Goal: Use online tool/utility: Utilize a website feature to perform a specific function

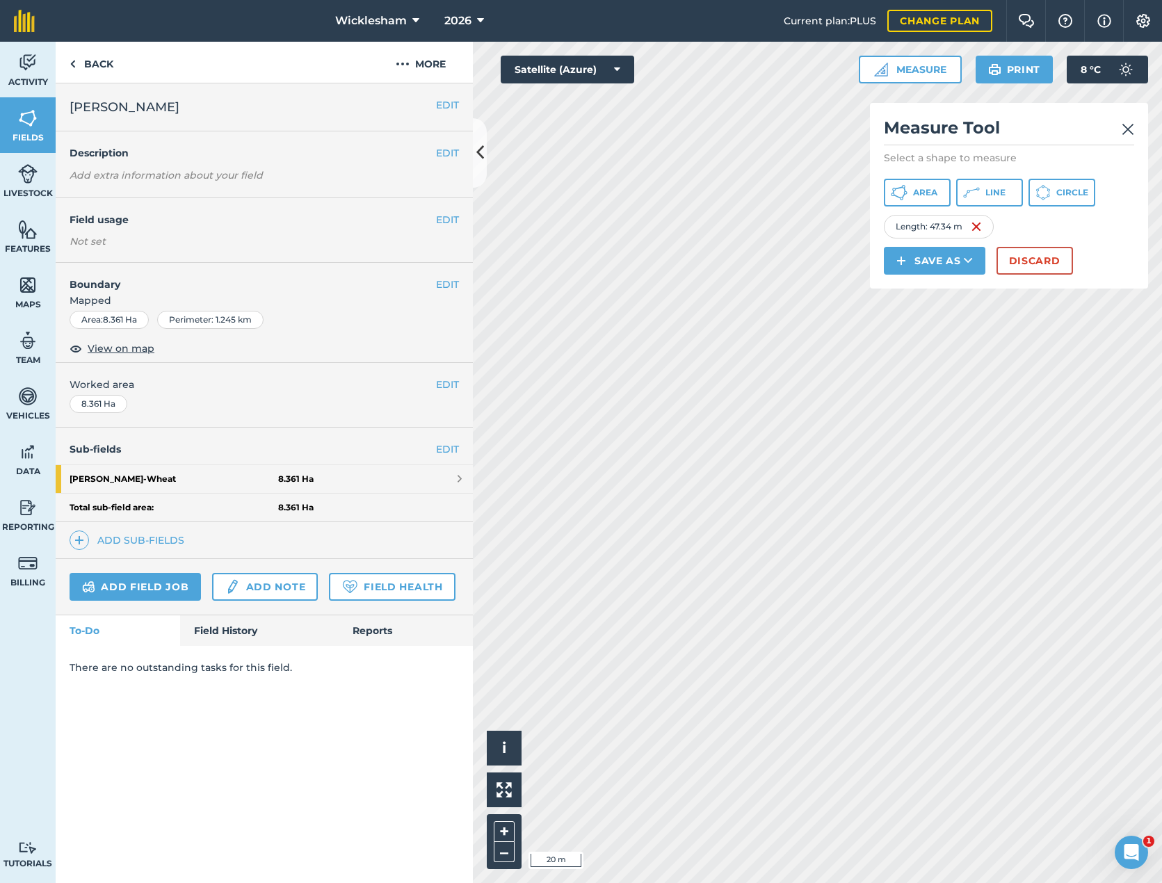
click at [1058, 255] on button "Discard" at bounding box center [1035, 261] width 77 height 28
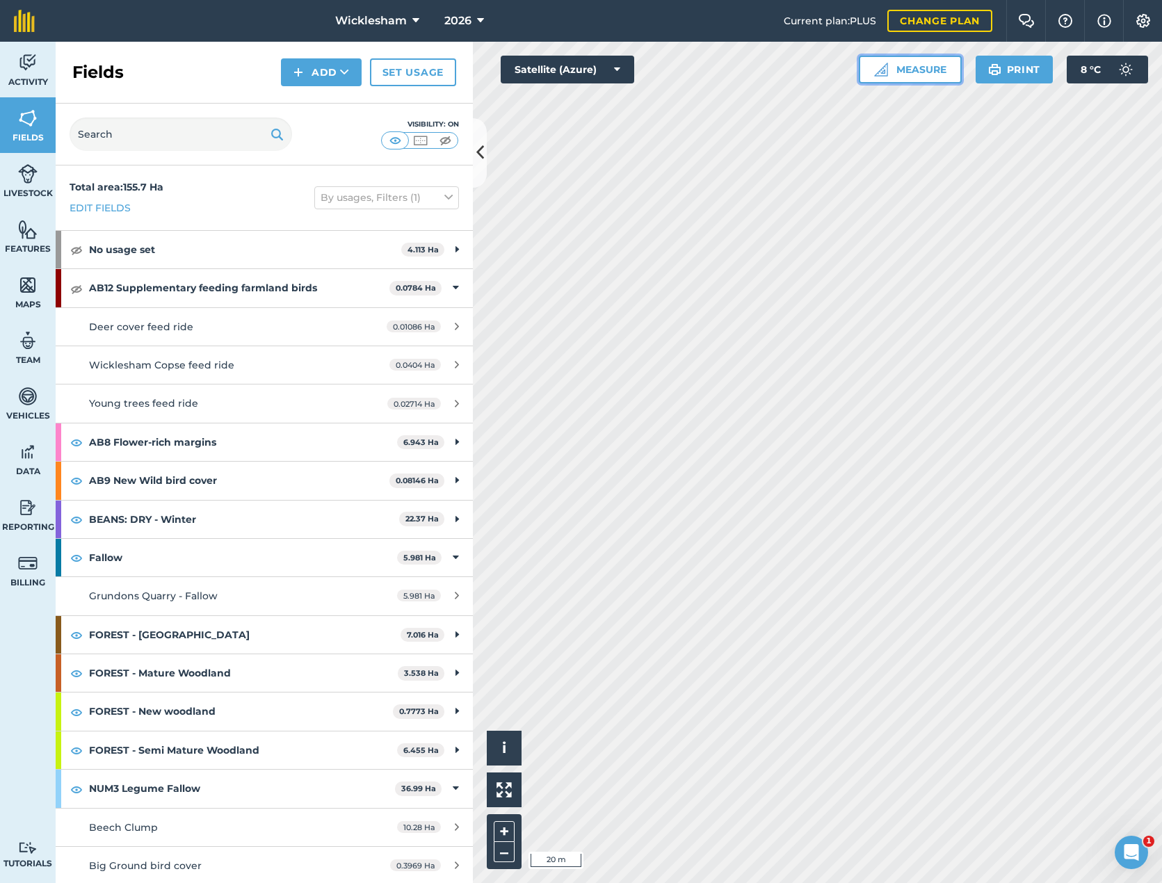
click at [892, 69] on button "Measure" at bounding box center [910, 70] width 103 height 28
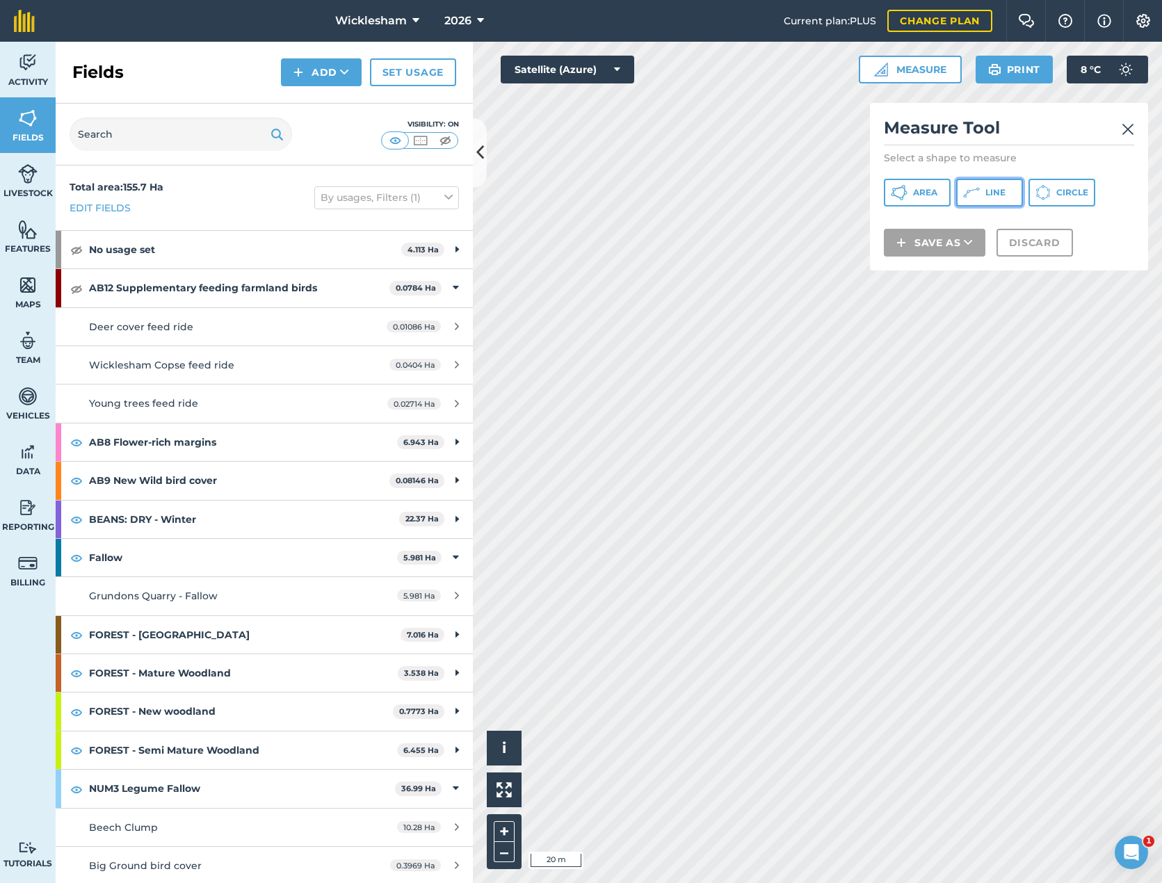
click at [994, 194] on span "Line" at bounding box center [996, 192] width 20 height 11
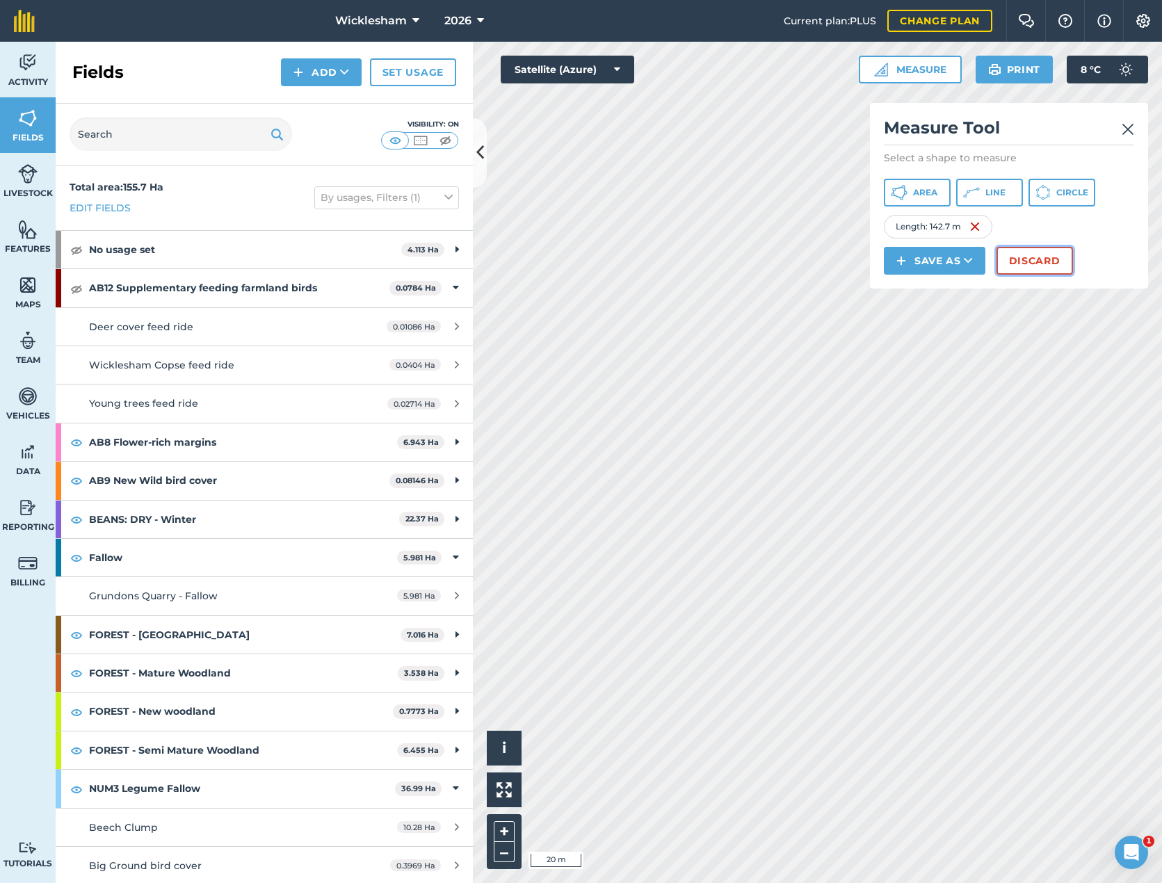
click at [1061, 255] on button "Discard" at bounding box center [1035, 261] width 77 height 28
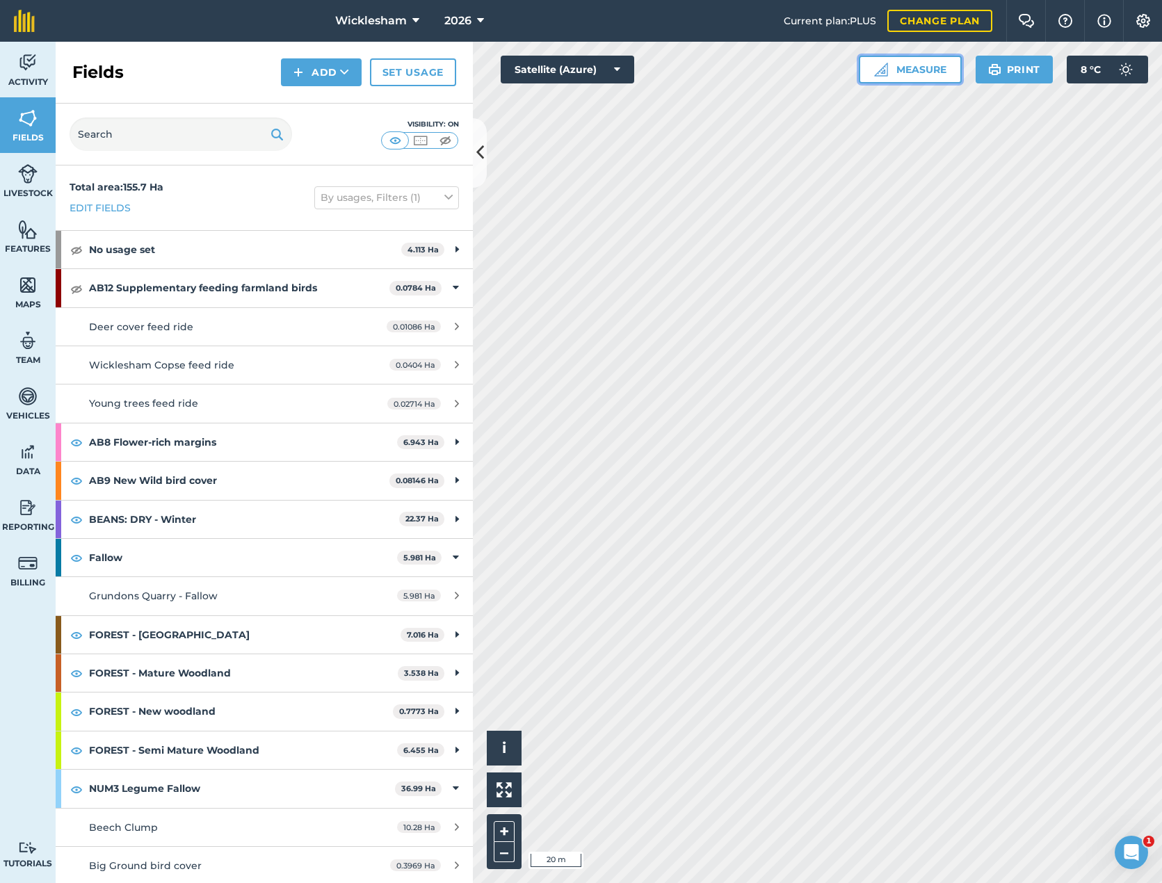
click at [913, 64] on button "Measure" at bounding box center [910, 70] width 103 height 28
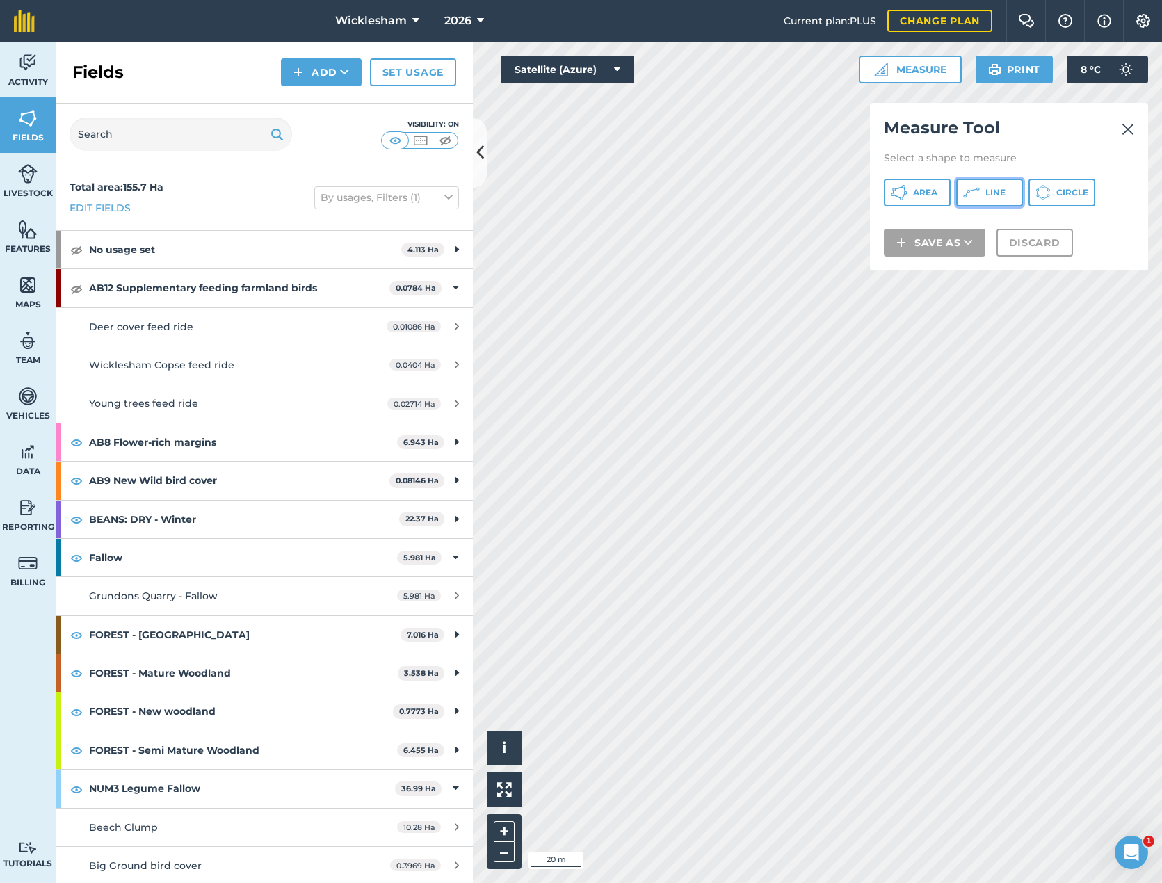
click at [994, 186] on button "Line" at bounding box center [990, 193] width 67 height 28
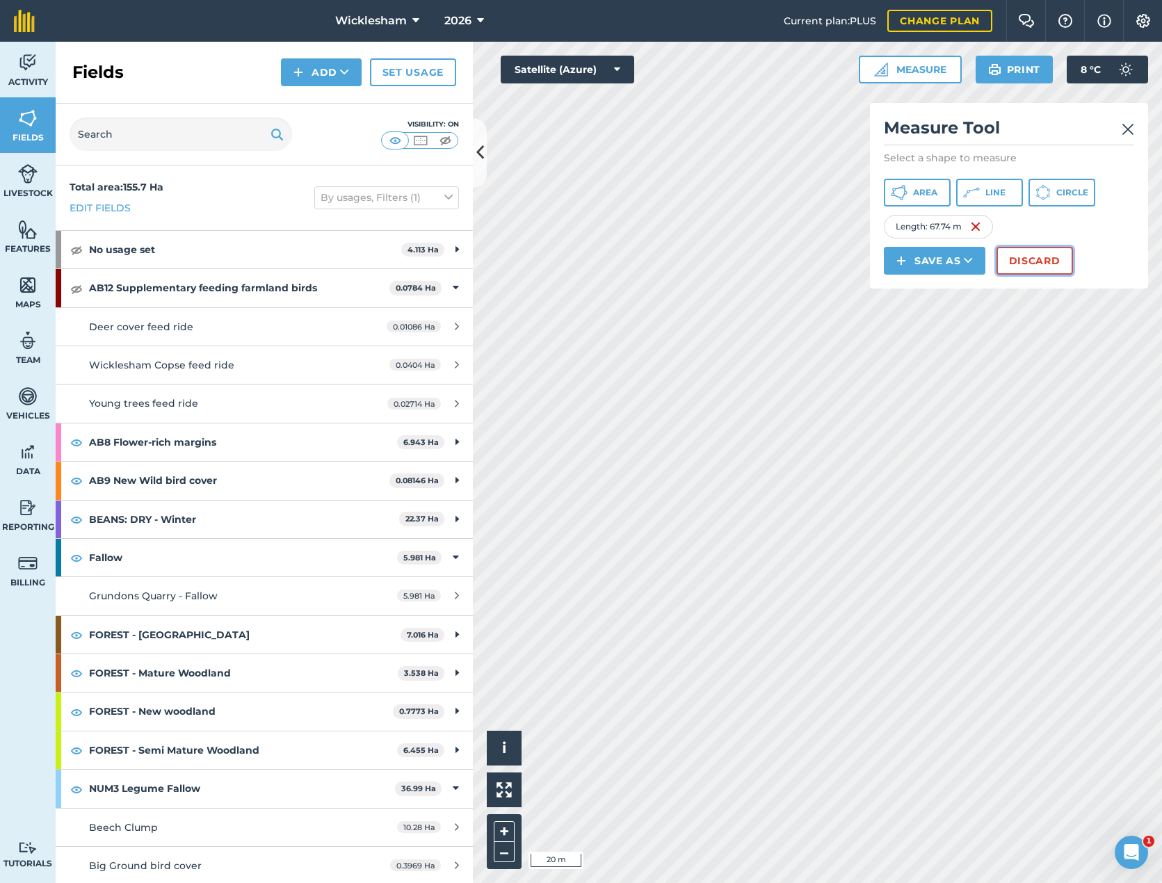
click at [1067, 266] on button "Discard" at bounding box center [1035, 261] width 77 height 28
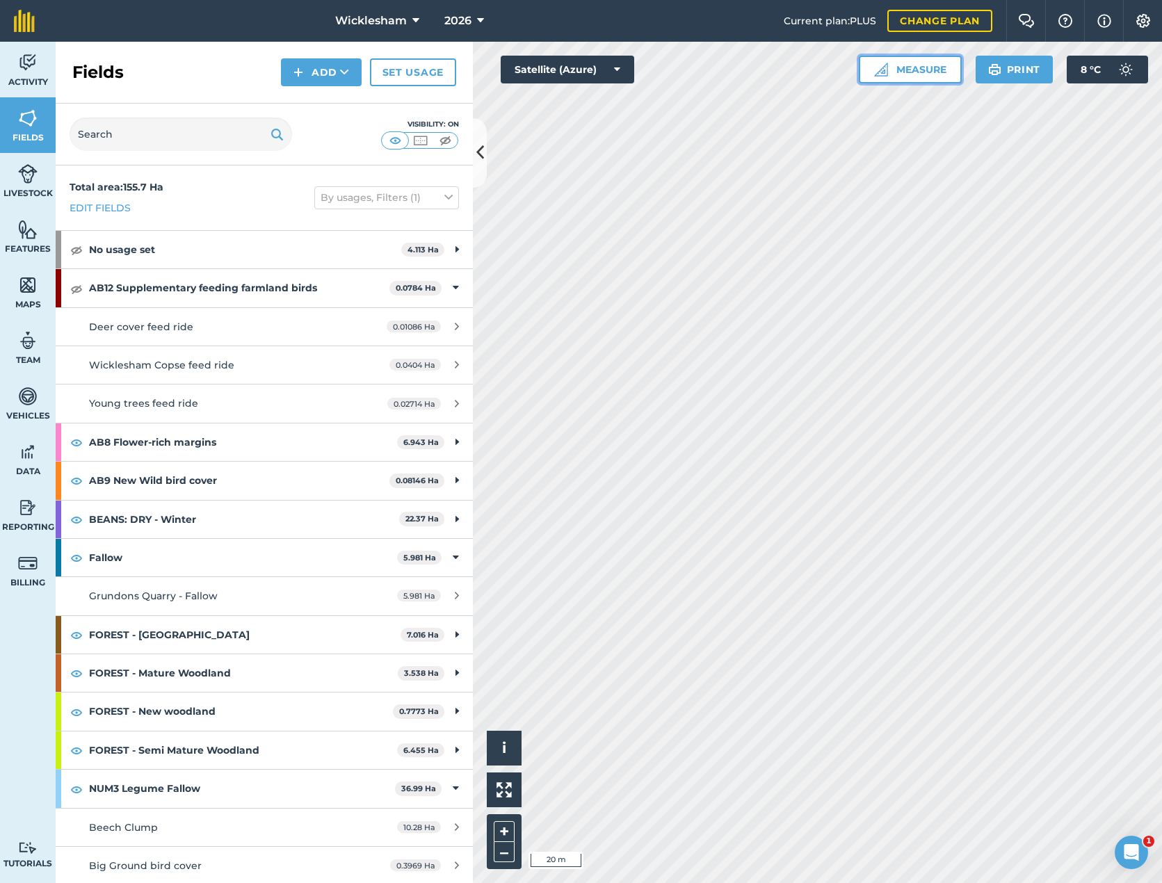
click at [917, 64] on button "Measure" at bounding box center [910, 70] width 103 height 28
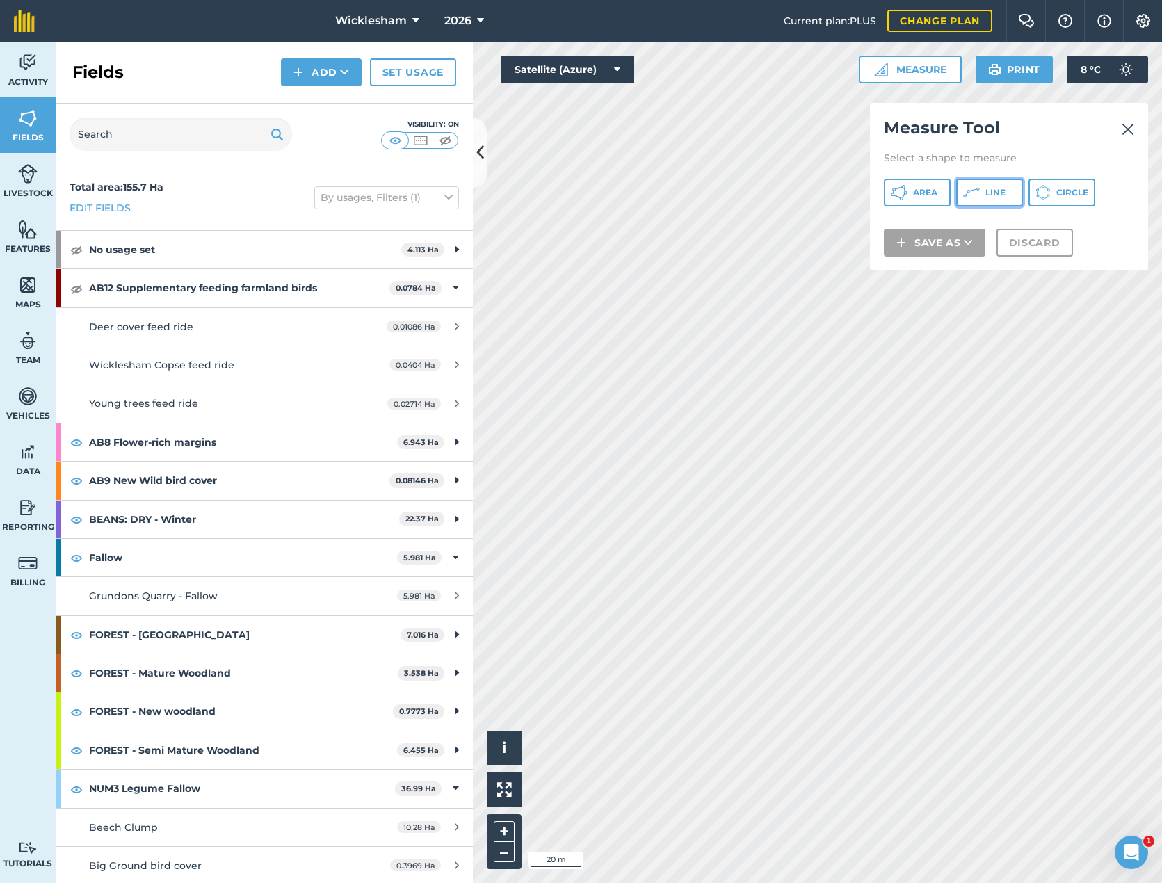
click at [981, 189] on button "Line" at bounding box center [990, 193] width 67 height 28
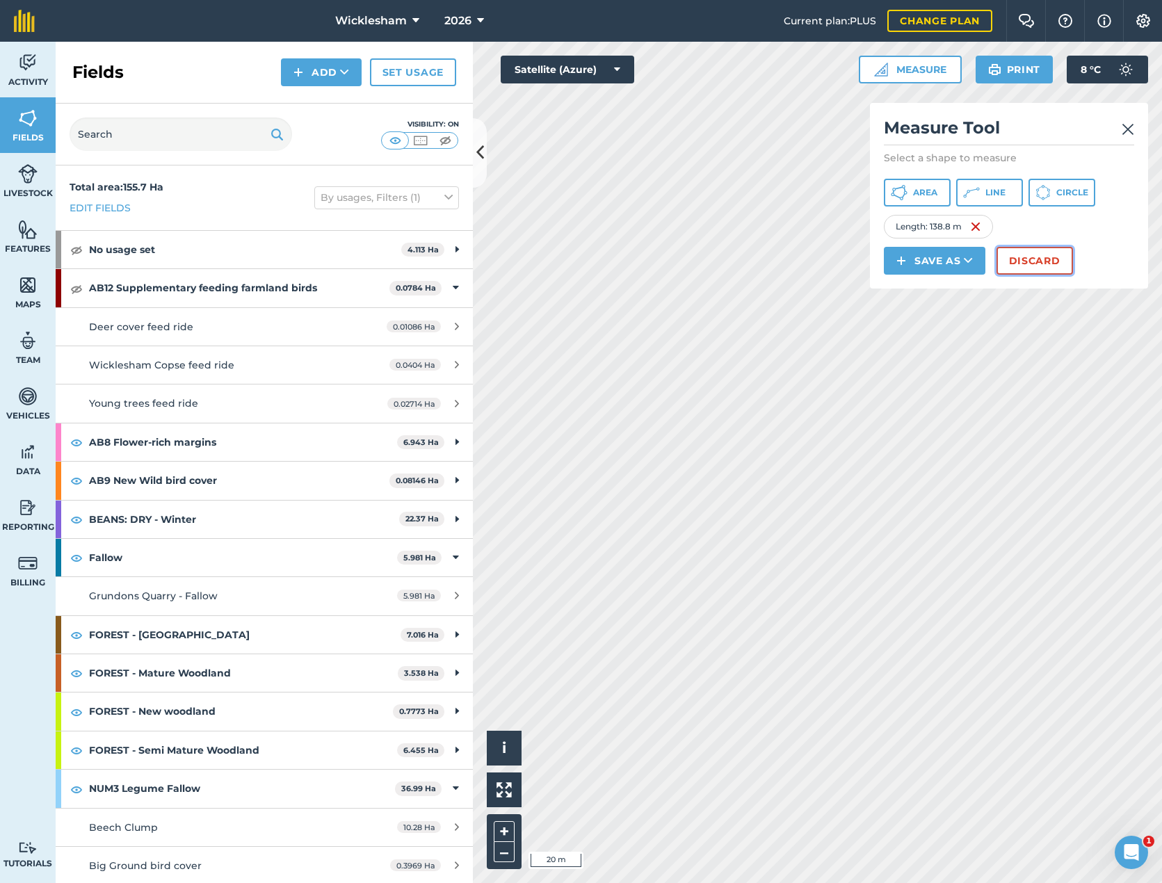
click at [1054, 263] on button "Discard" at bounding box center [1035, 261] width 77 height 28
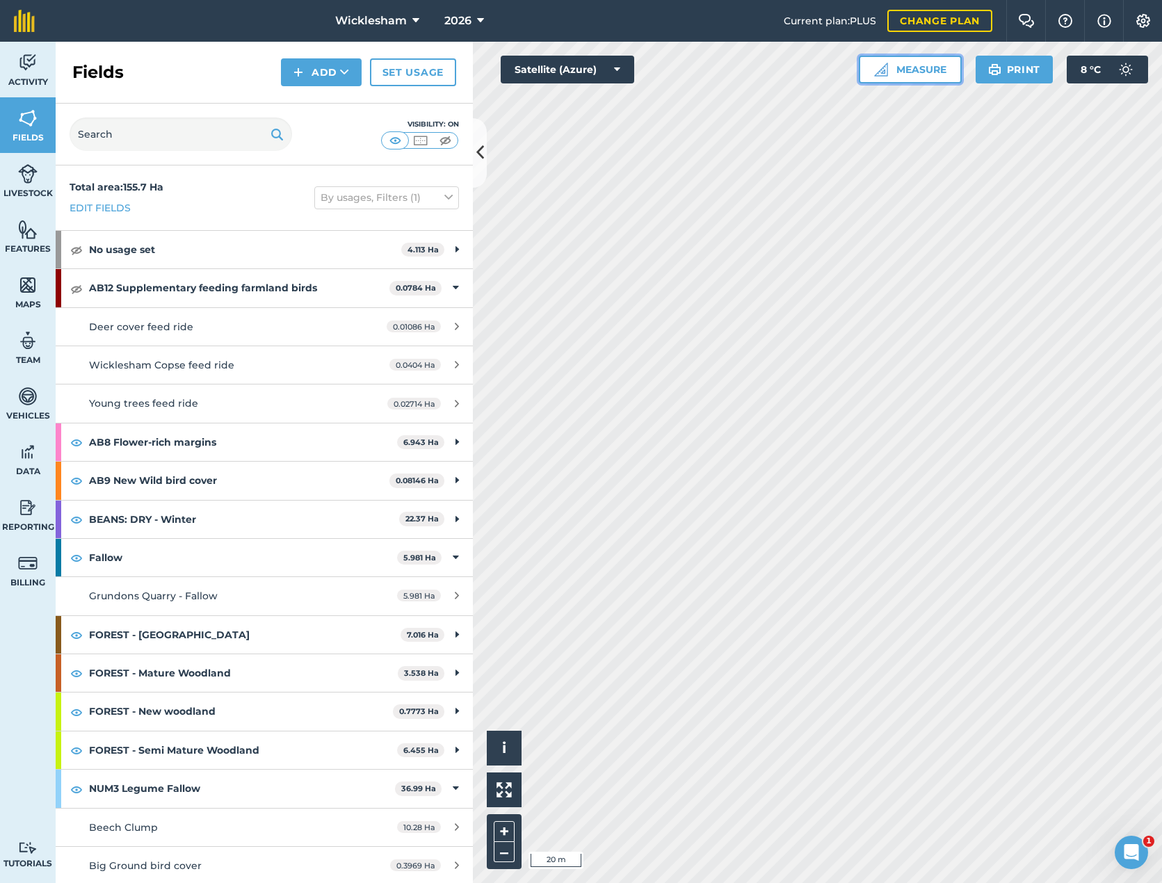
click at [918, 65] on button "Measure" at bounding box center [910, 70] width 103 height 28
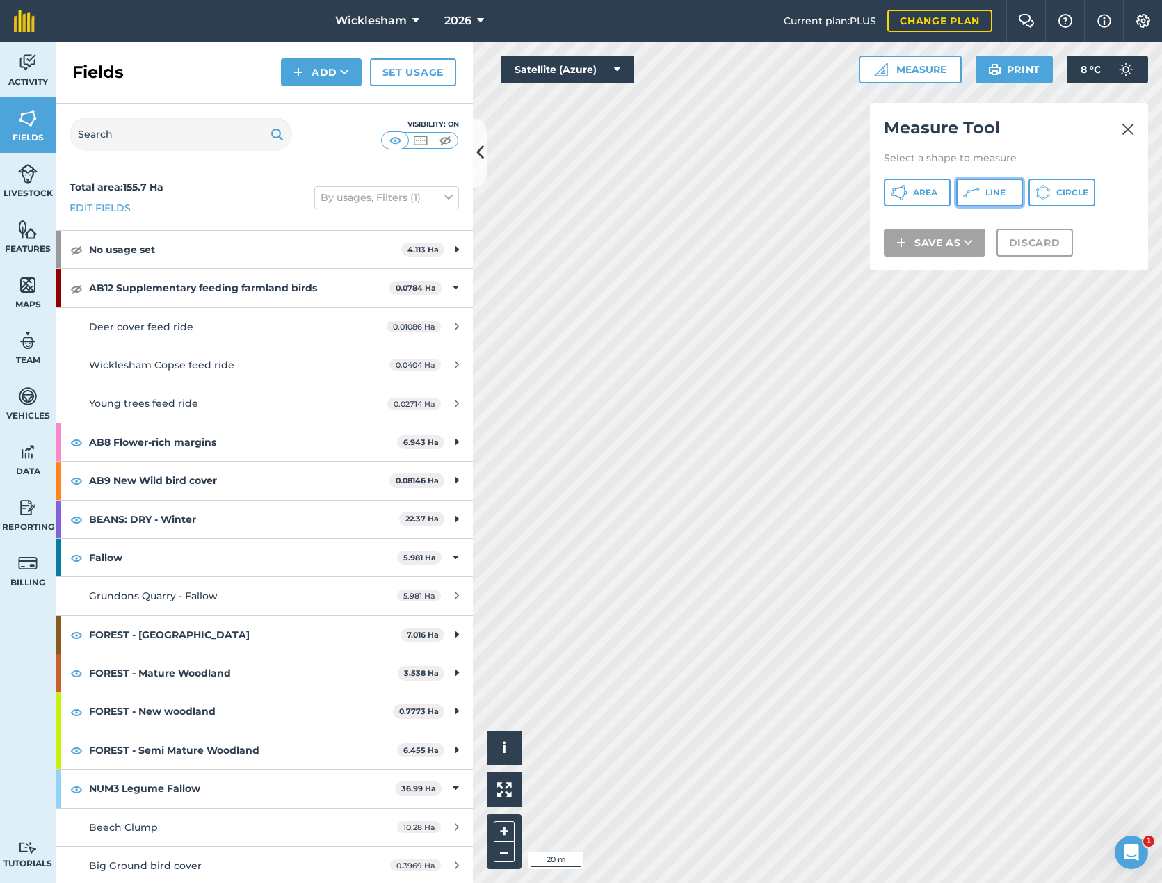
click at [994, 185] on button "Line" at bounding box center [990, 193] width 67 height 28
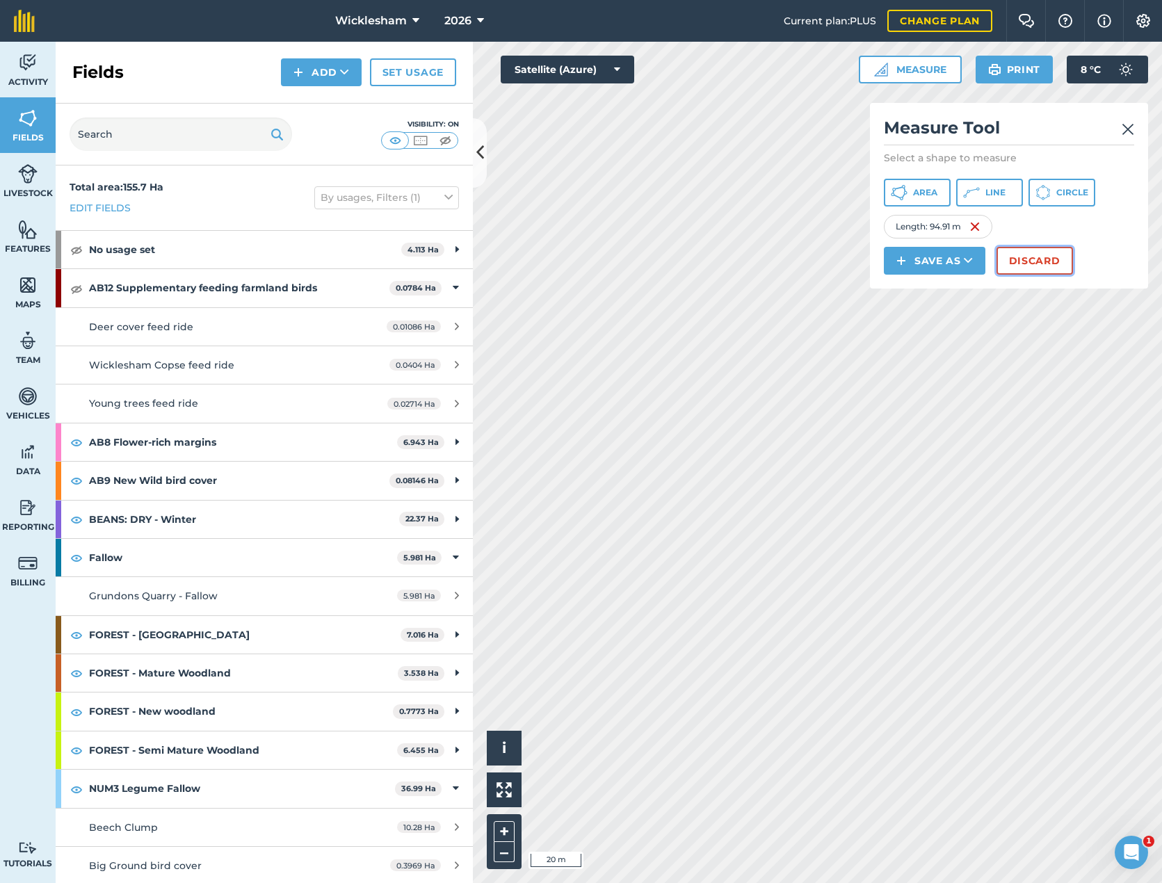
click at [1046, 266] on button "Discard" at bounding box center [1035, 261] width 77 height 28
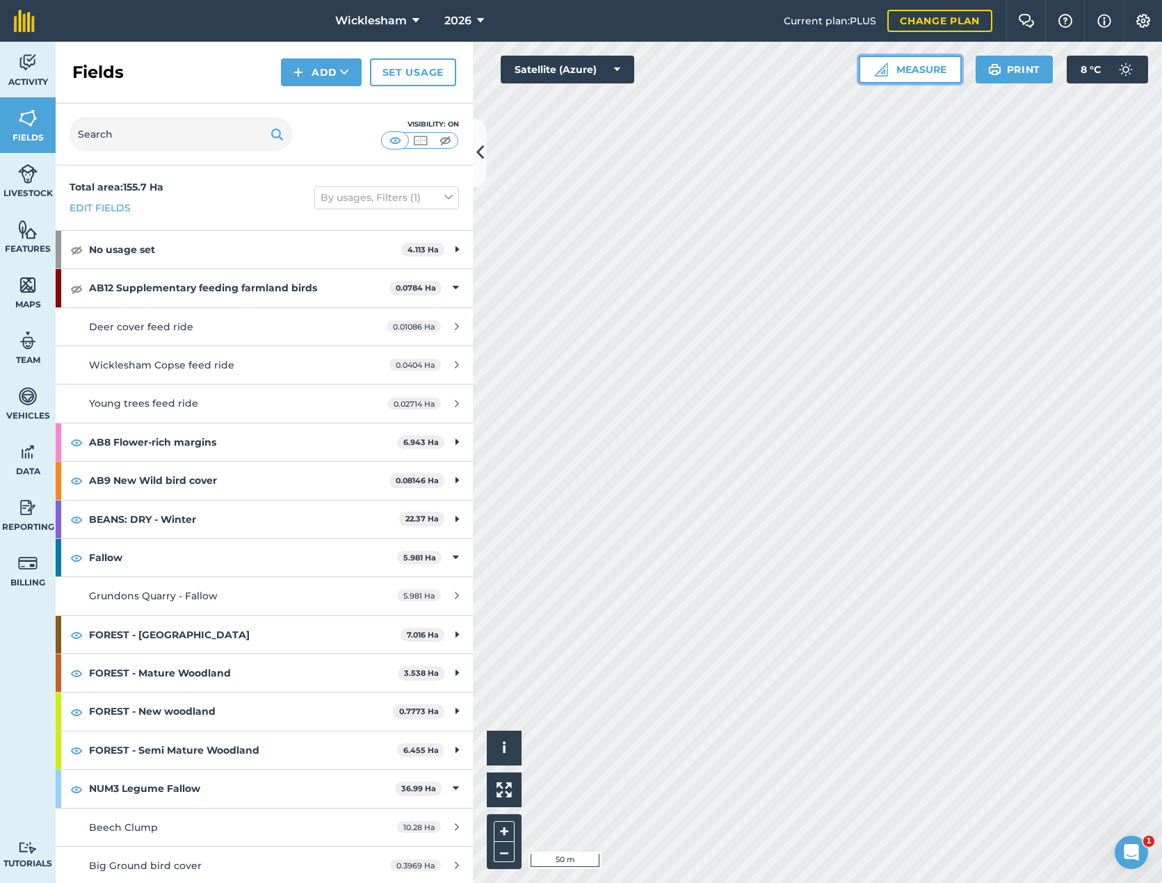
click at [926, 68] on button "Measure" at bounding box center [910, 70] width 103 height 28
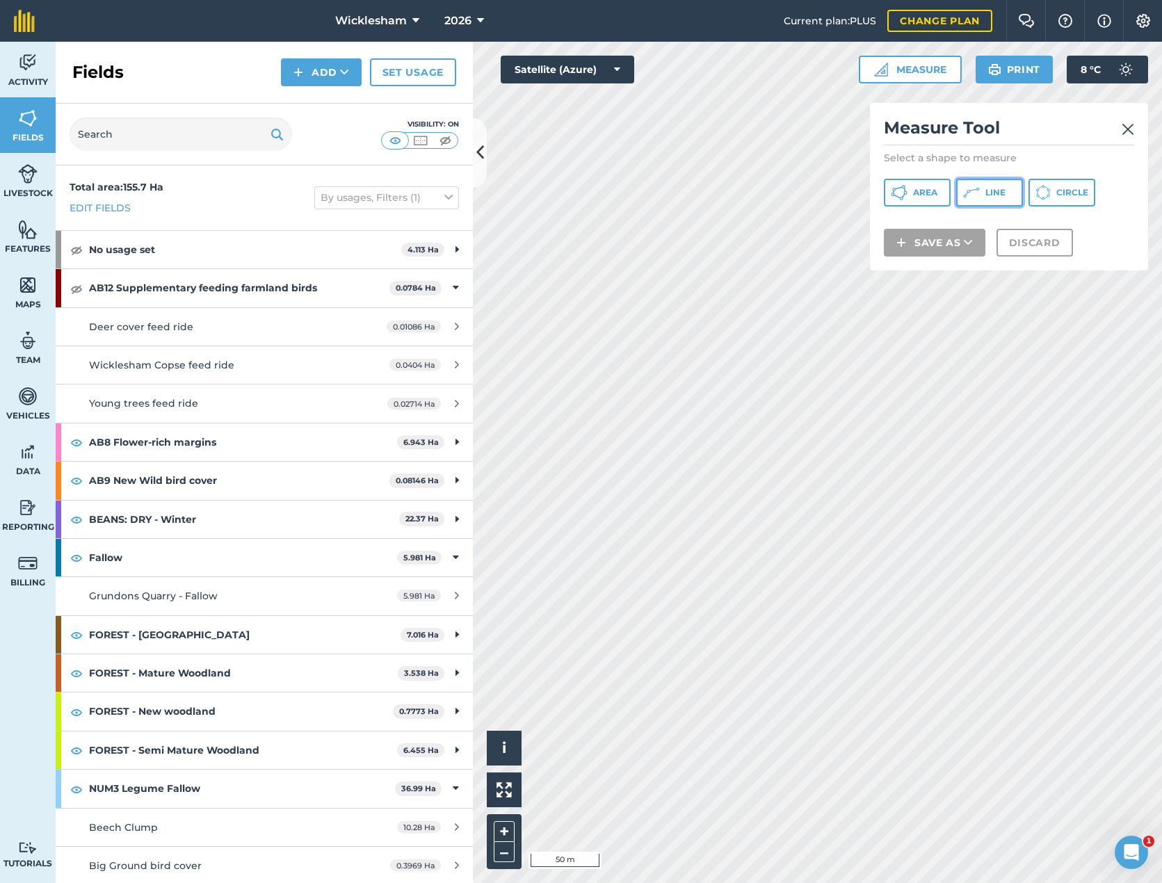
click at [1003, 193] on span "Line" at bounding box center [996, 192] width 20 height 11
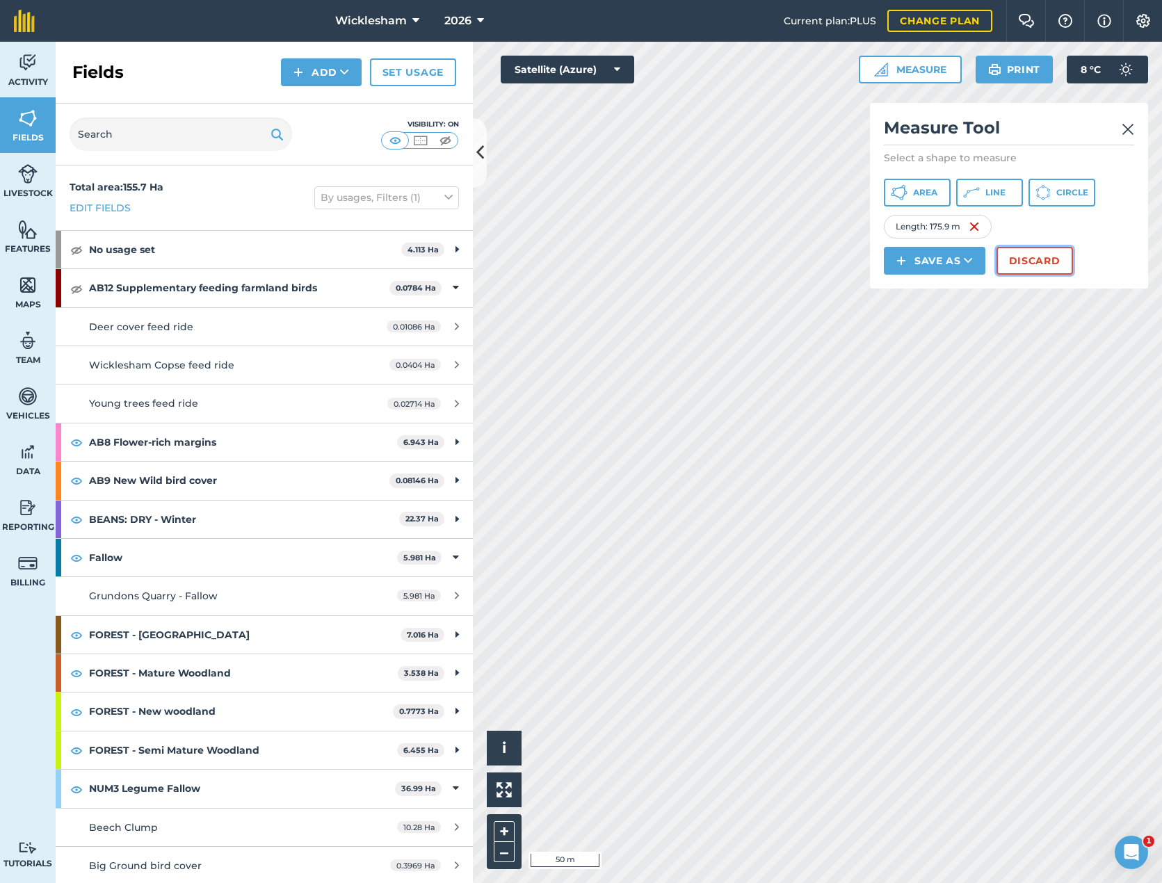
click at [1046, 258] on button "Discard" at bounding box center [1035, 261] width 77 height 28
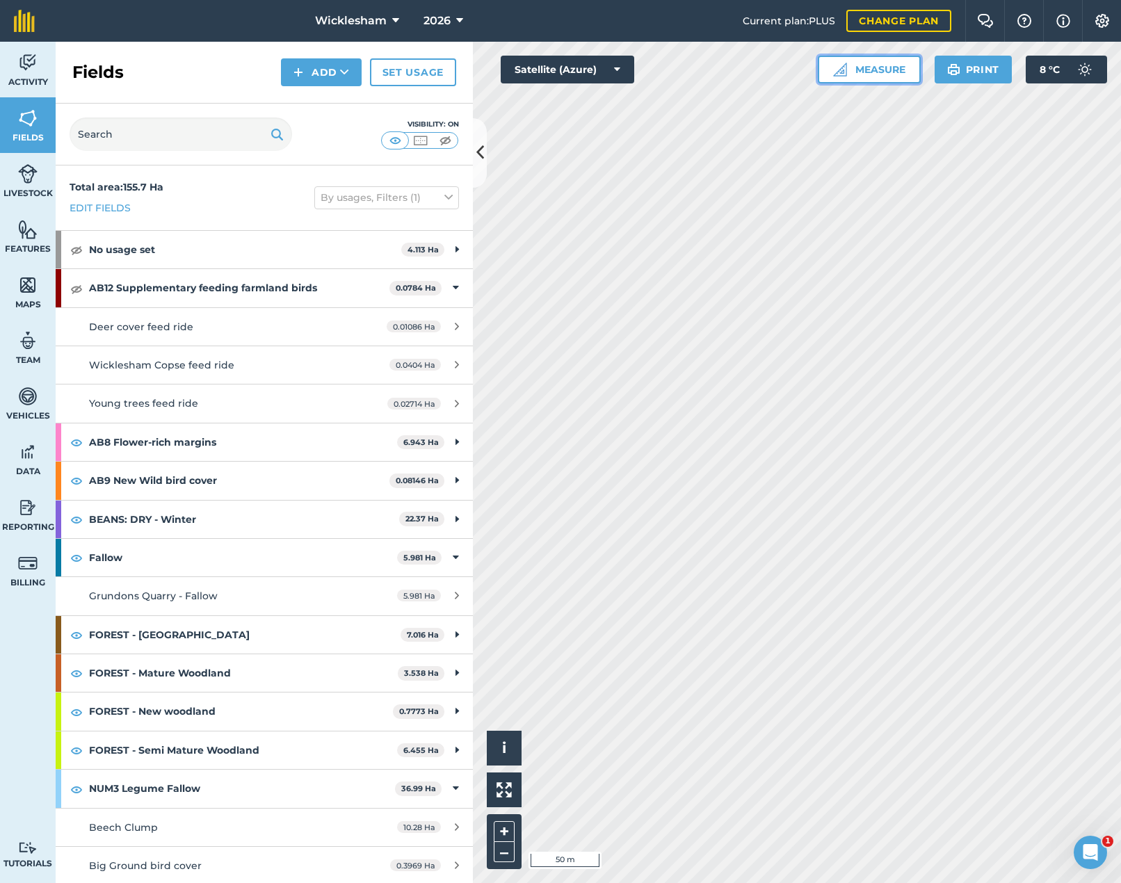
click at [899, 75] on button "Measure" at bounding box center [869, 70] width 103 height 28
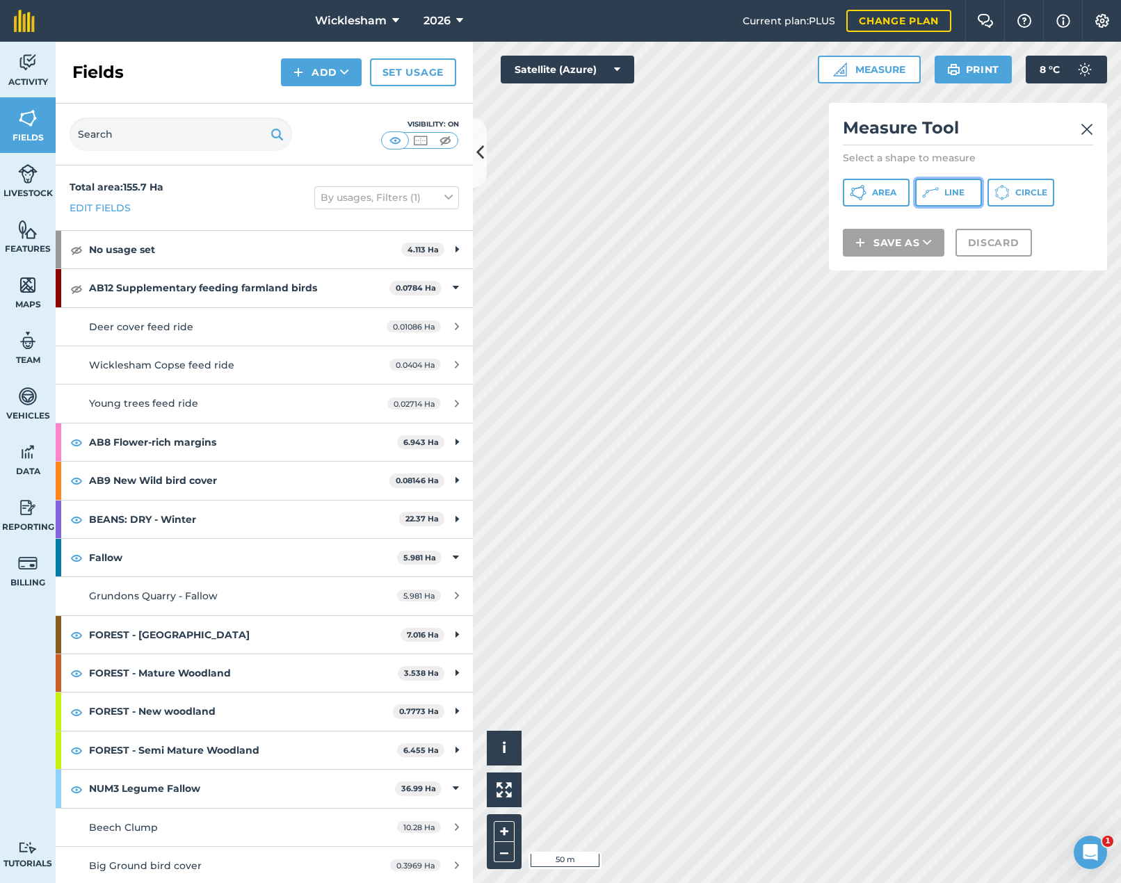
click at [945, 187] on span "Line" at bounding box center [955, 192] width 20 height 11
